Goal: Information Seeking & Learning: Learn about a topic

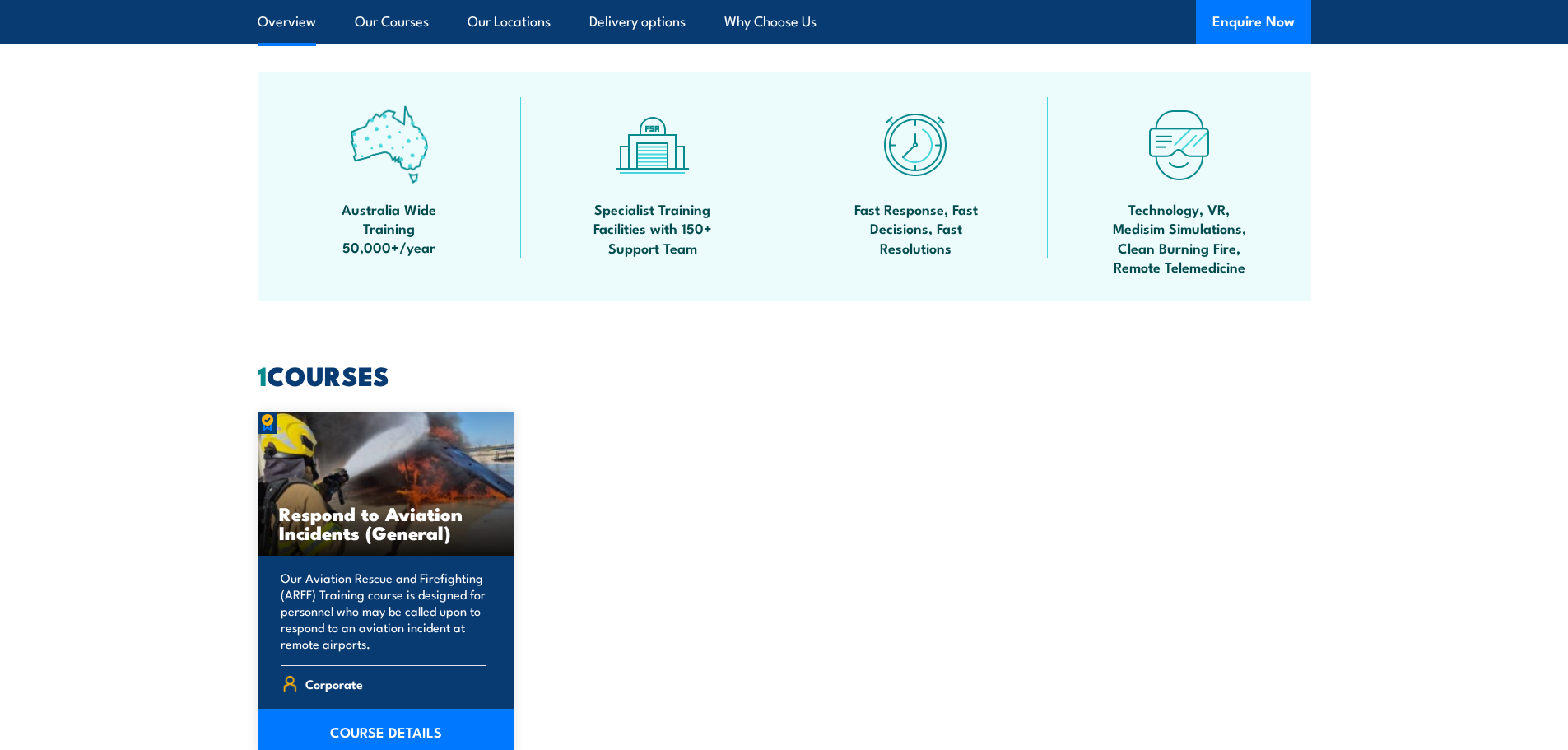
scroll to position [1235, 0]
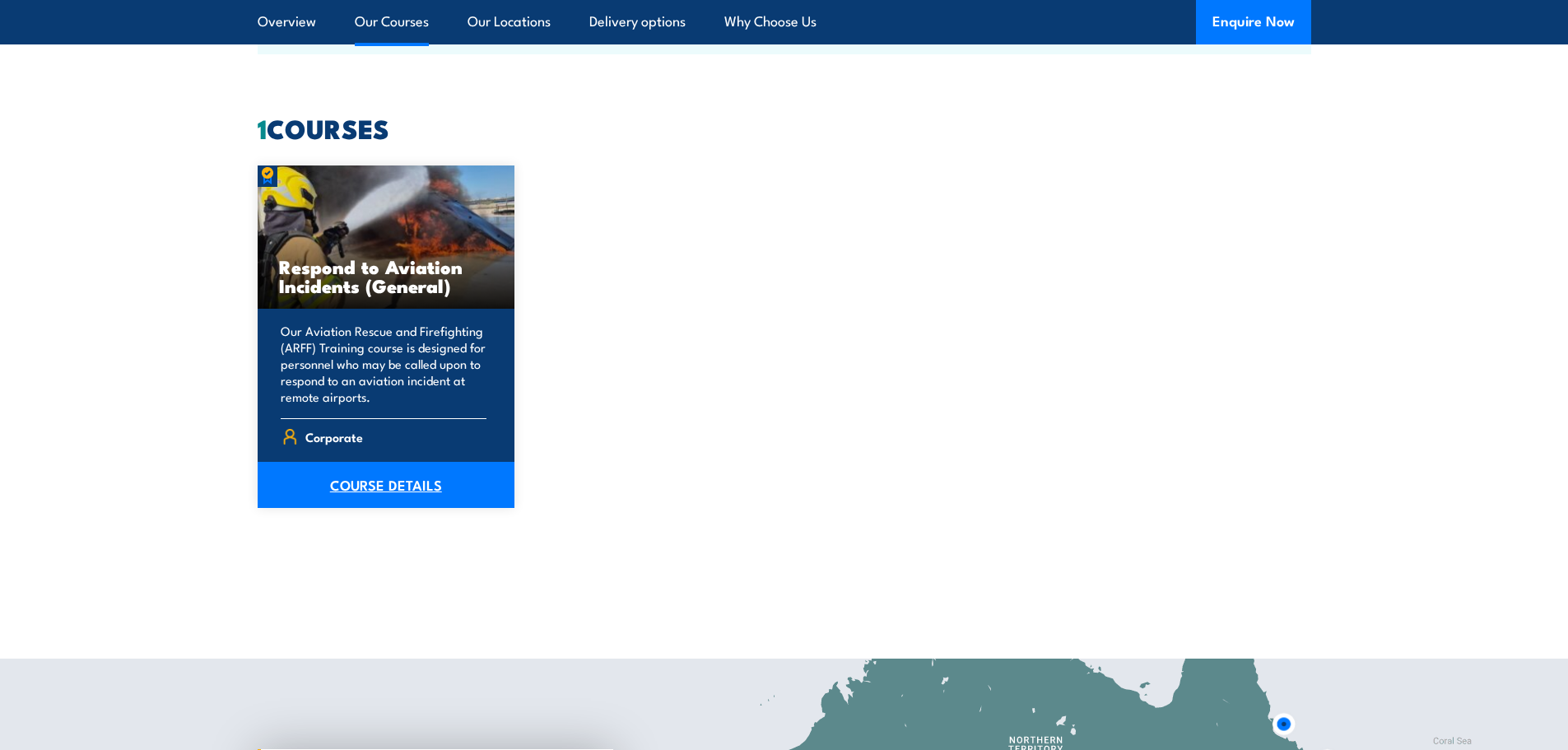
click at [380, 486] on link "COURSE DETAILS" at bounding box center [385, 485] width 257 height 46
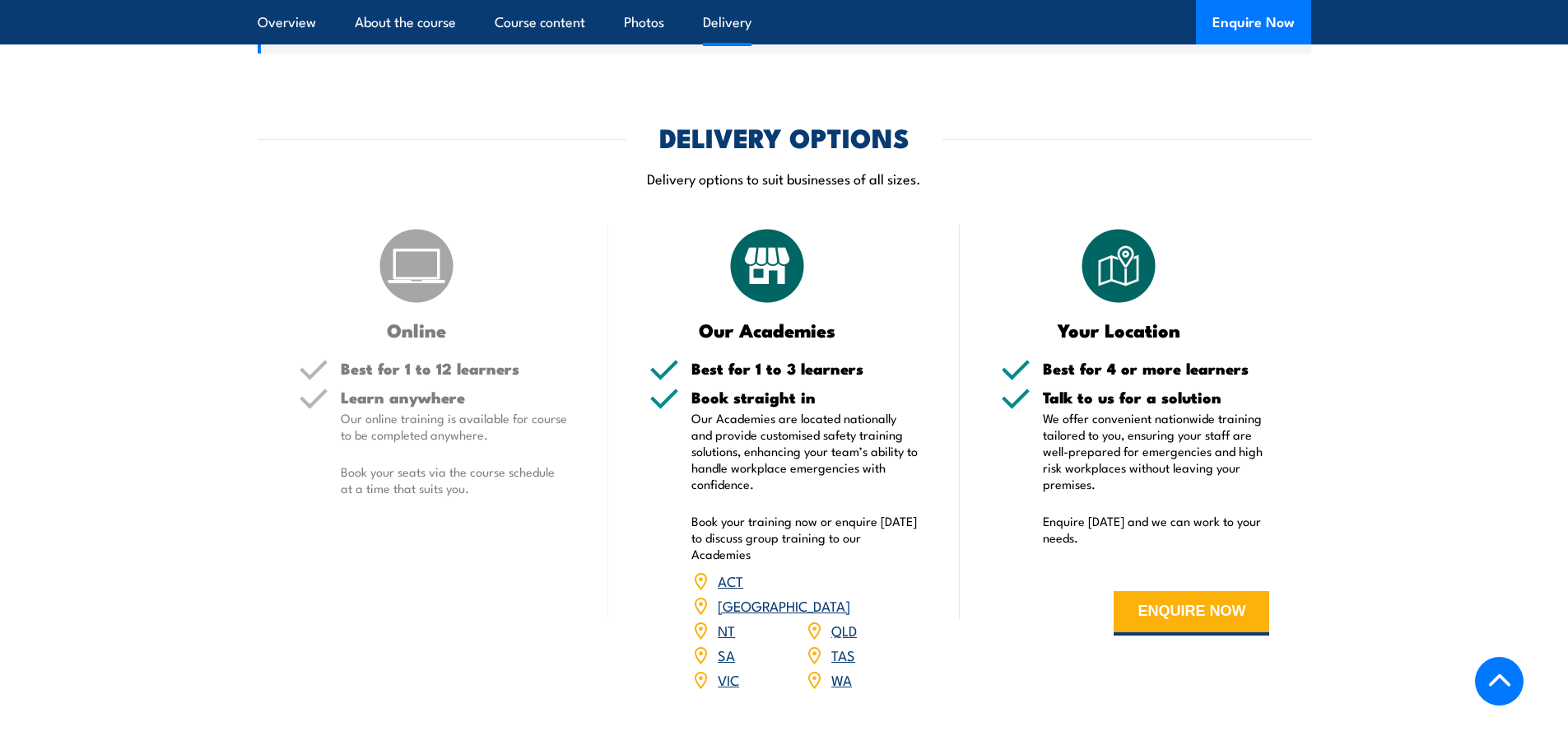
scroll to position [2552, 0]
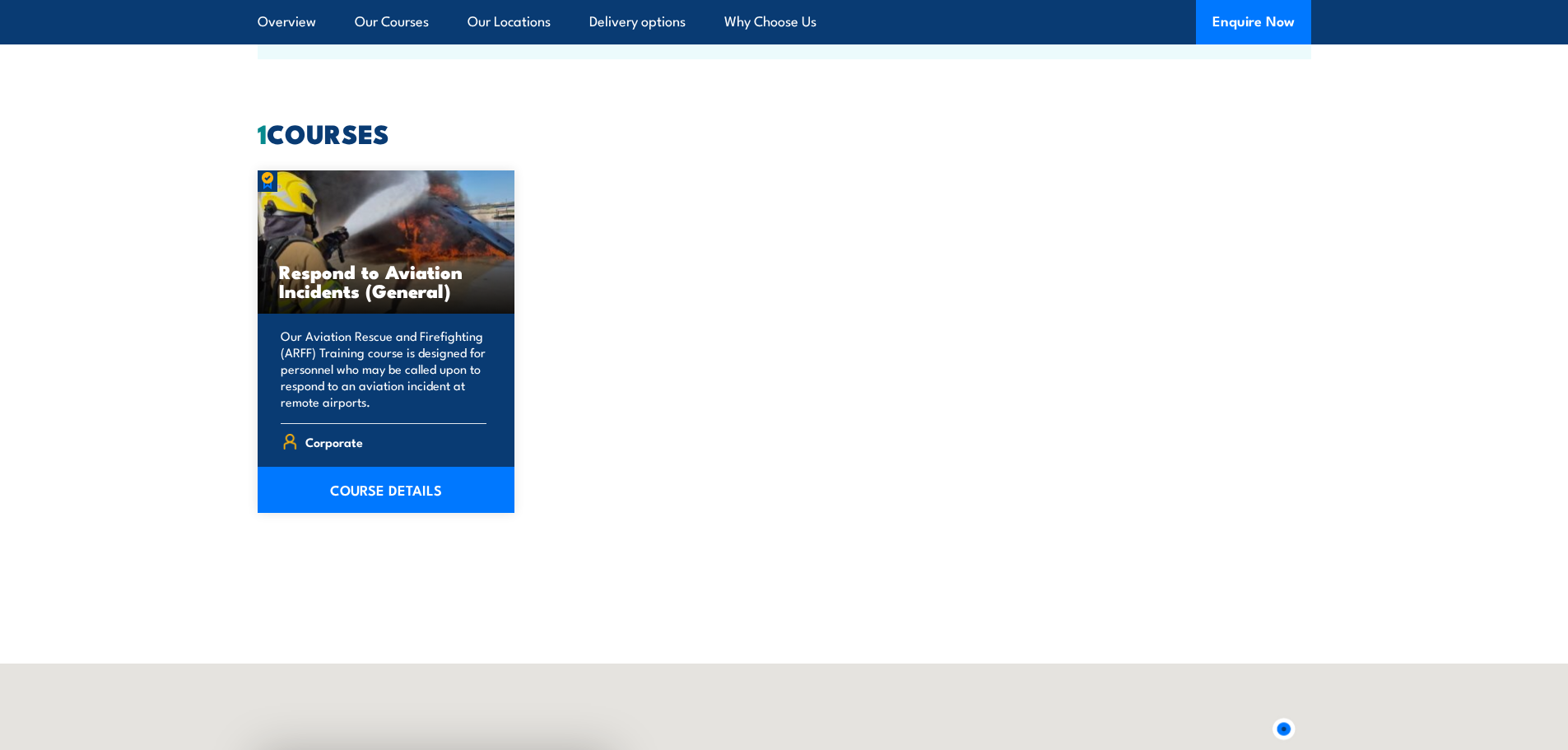
scroll to position [1235, 0]
